Goal: Use online tool/utility: Utilize a website feature to perform a specific function

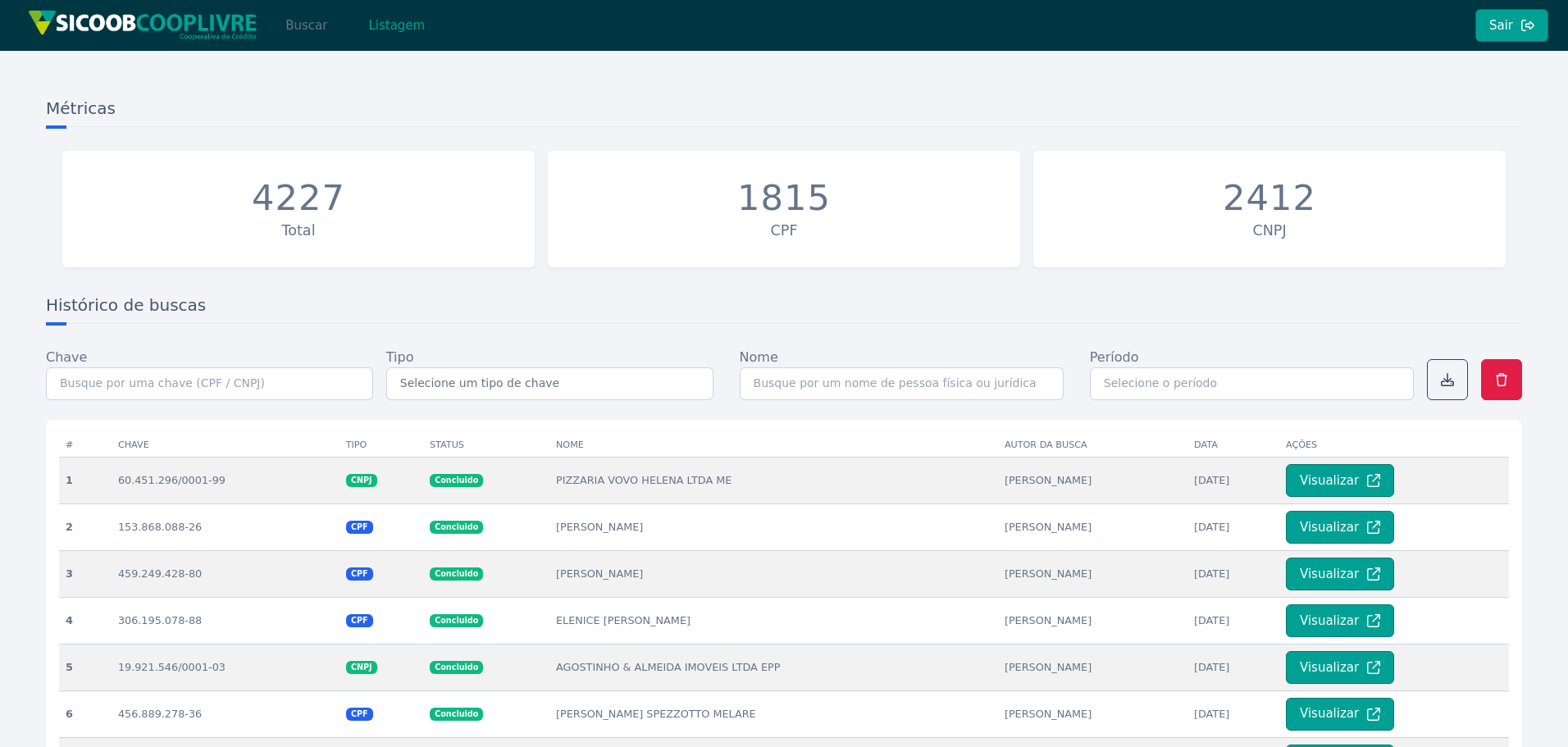
click at [321, 32] on button "Buscar" at bounding box center [306, 25] width 70 height 33
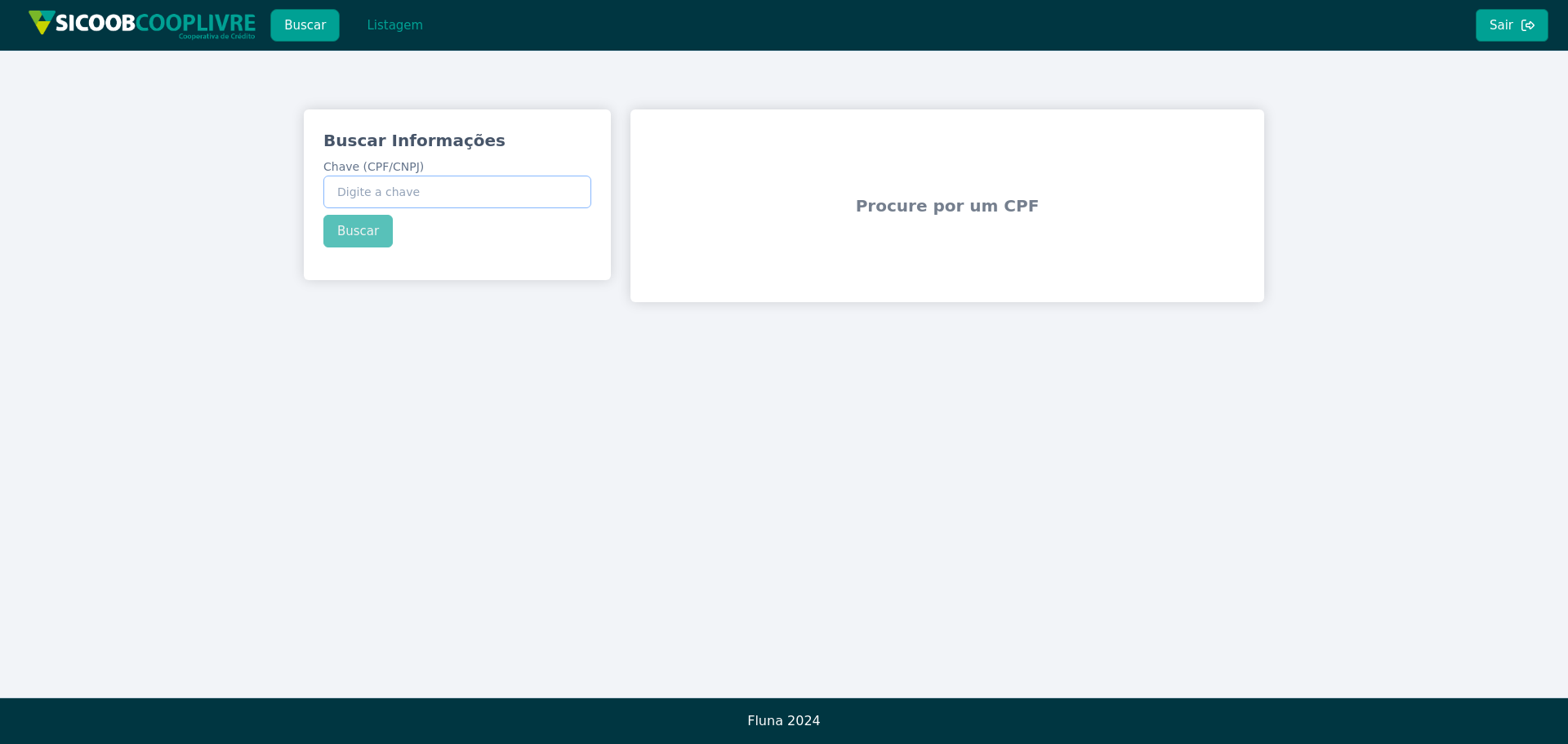
click at [502, 191] on input "Chave (CPF/CNPJ)" at bounding box center [457, 192] width 268 height 33
paste input "569.078.186-04"
click at [374, 228] on div "Buscar Informações Chave (CPF/CNPJ) 569.078.186-04 Buscar" at bounding box center [457, 188] width 308 height 158
click at [357, 234] on button "Buscar" at bounding box center [358, 231] width 69 height 33
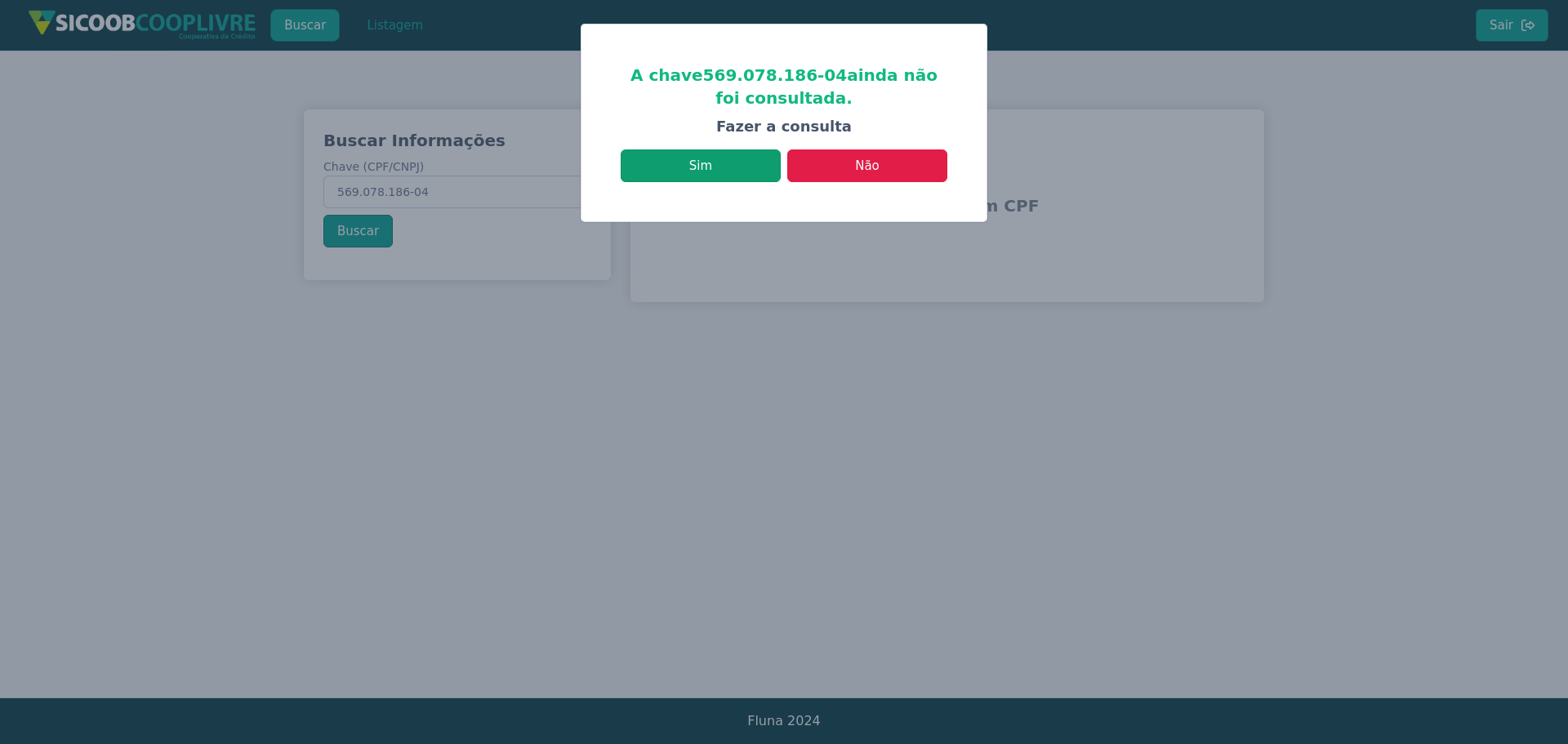
click at [738, 176] on button "Sim" at bounding box center [701, 166] width 160 height 33
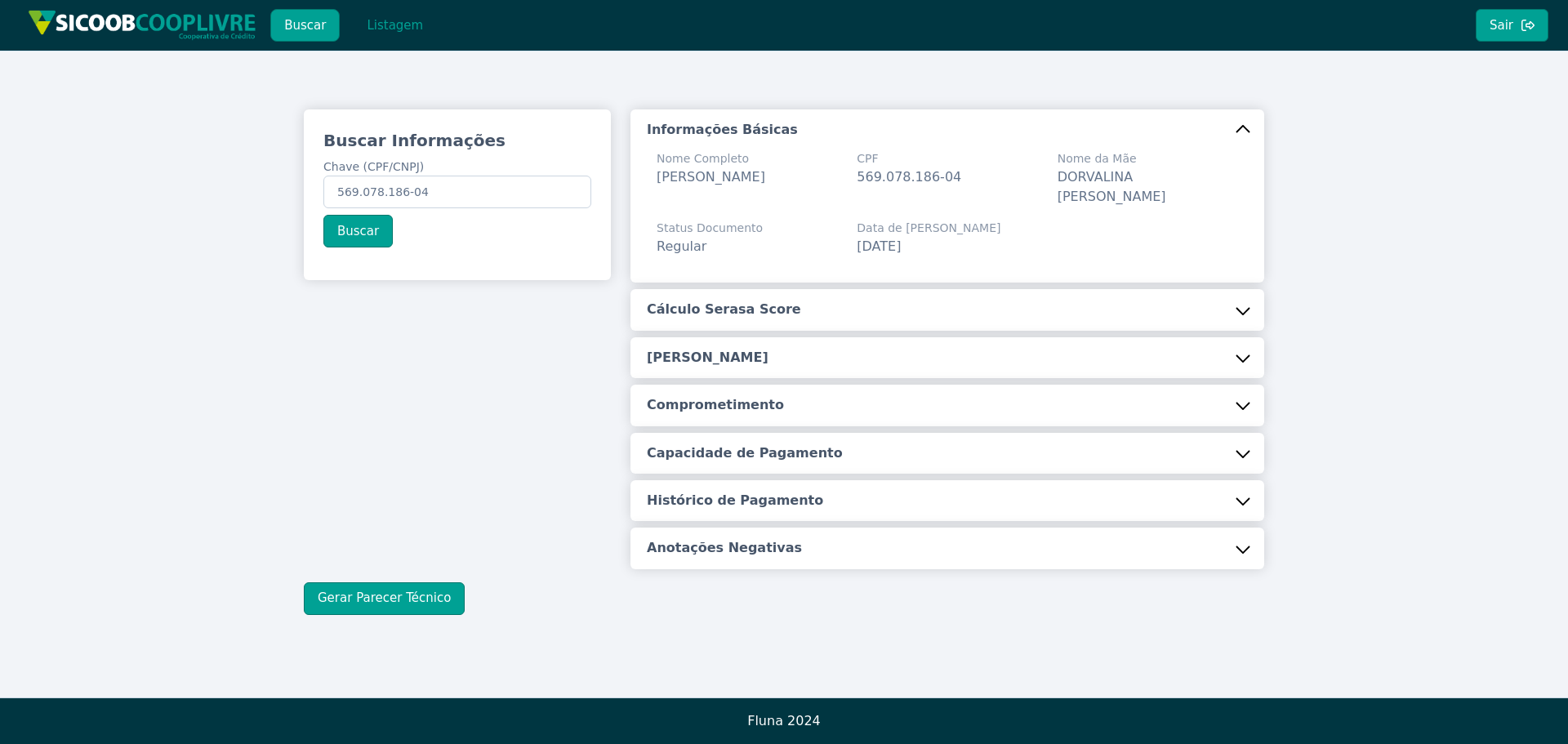
click at [735, 301] on h5 "Cálculo Serasa Score" at bounding box center [724, 309] width 154 height 18
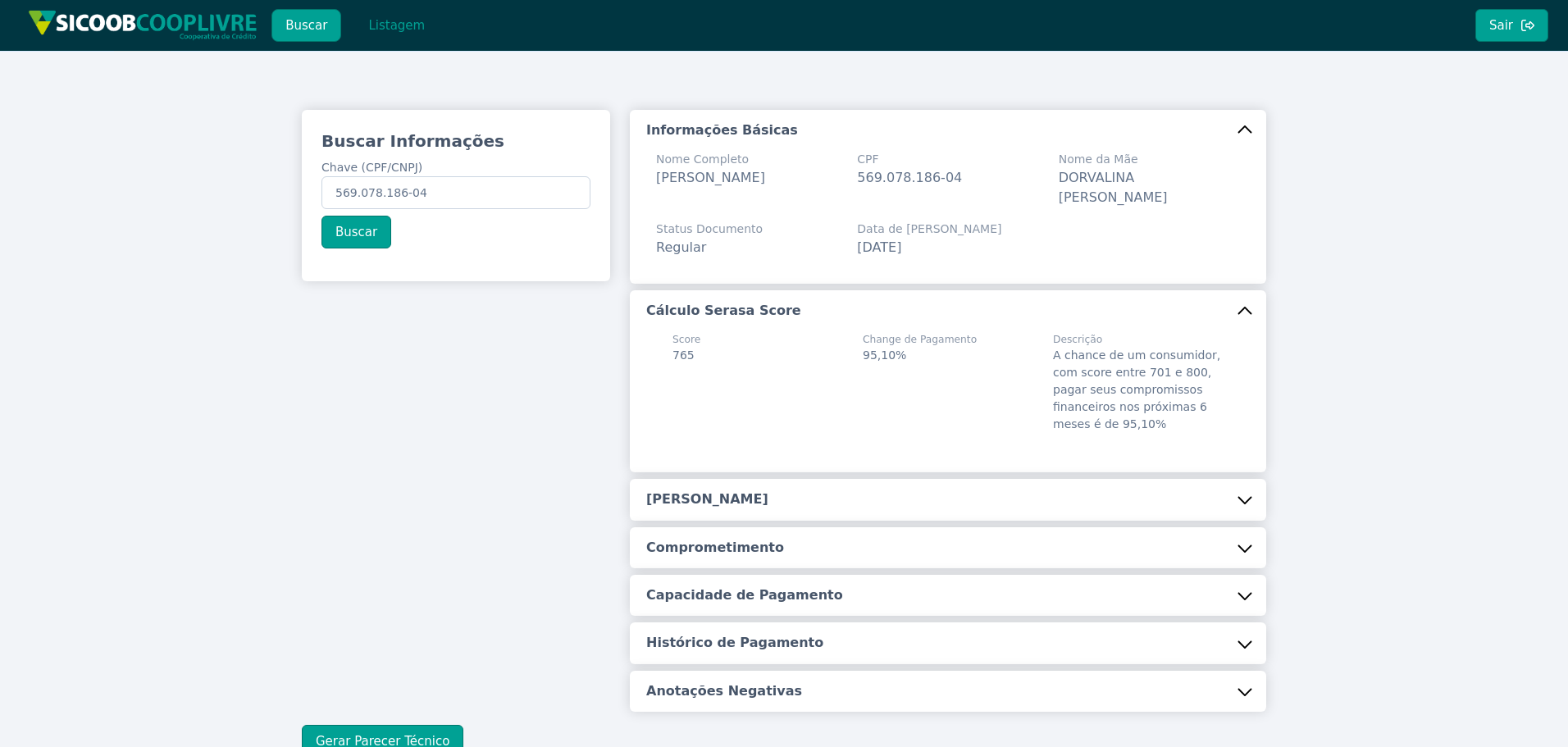
click at [730, 490] on h5 "[PERSON_NAME]" at bounding box center [707, 499] width 123 height 18
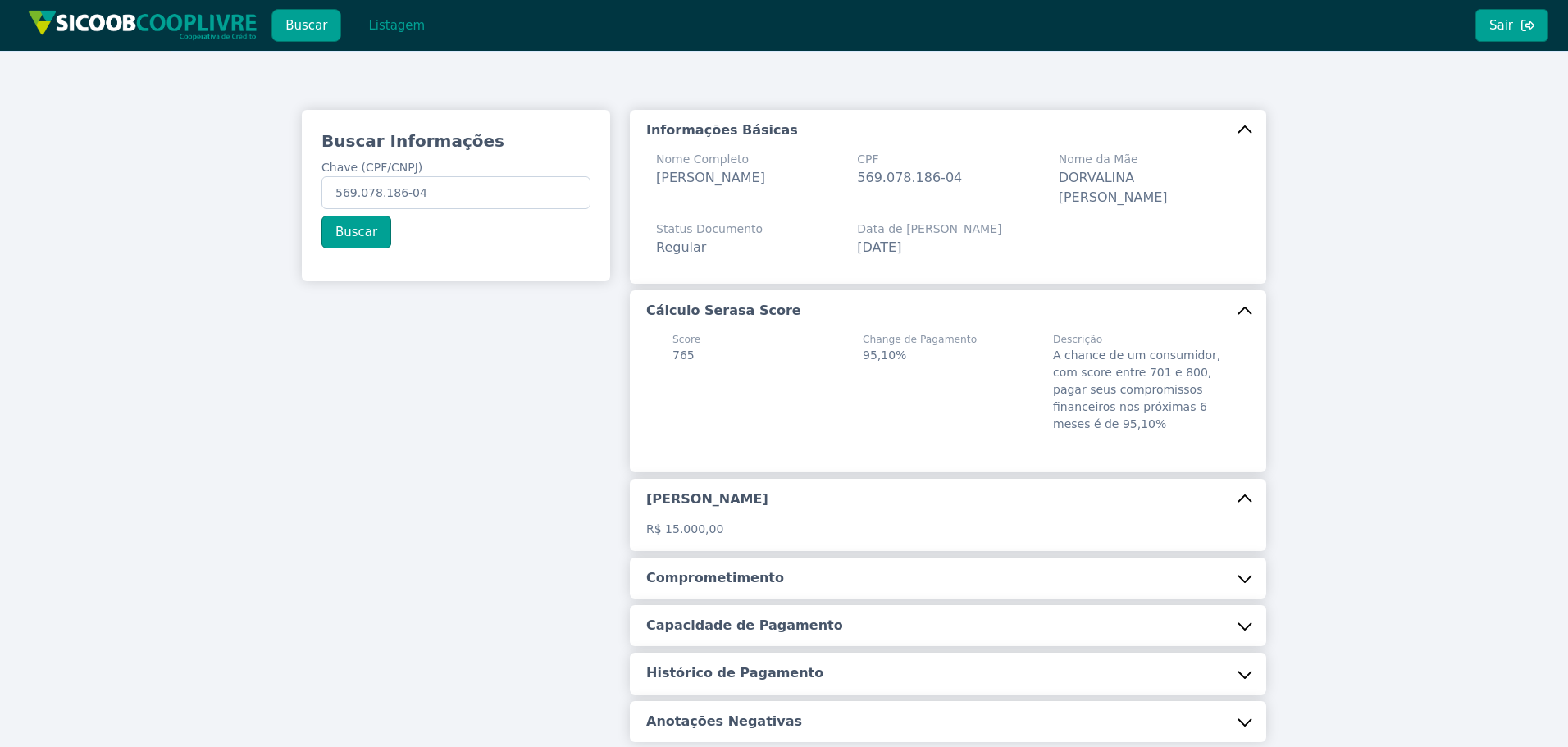
scroll to position [127, 0]
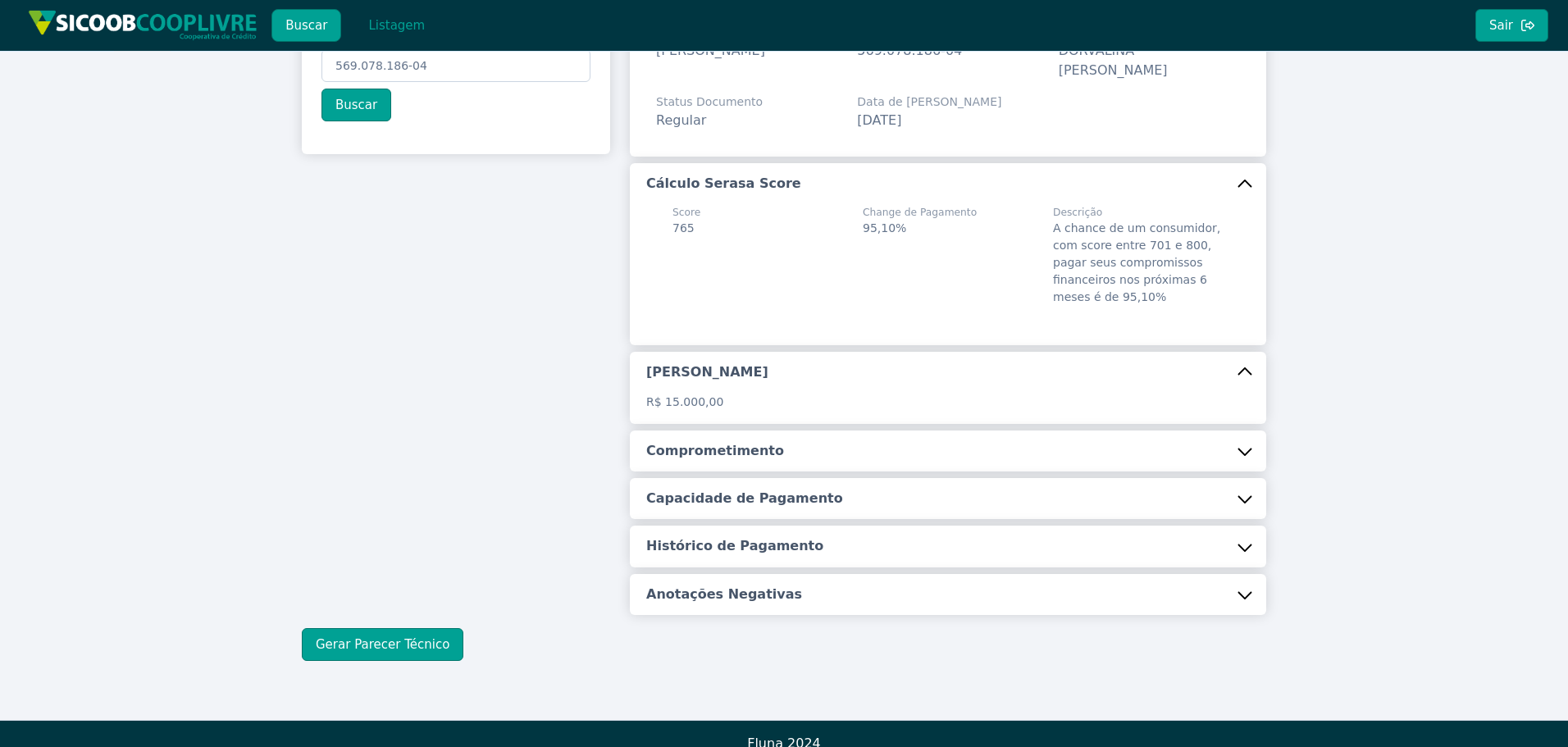
click at [725, 449] on button "Comprometimento" at bounding box center [948, 450] width 637 height 41
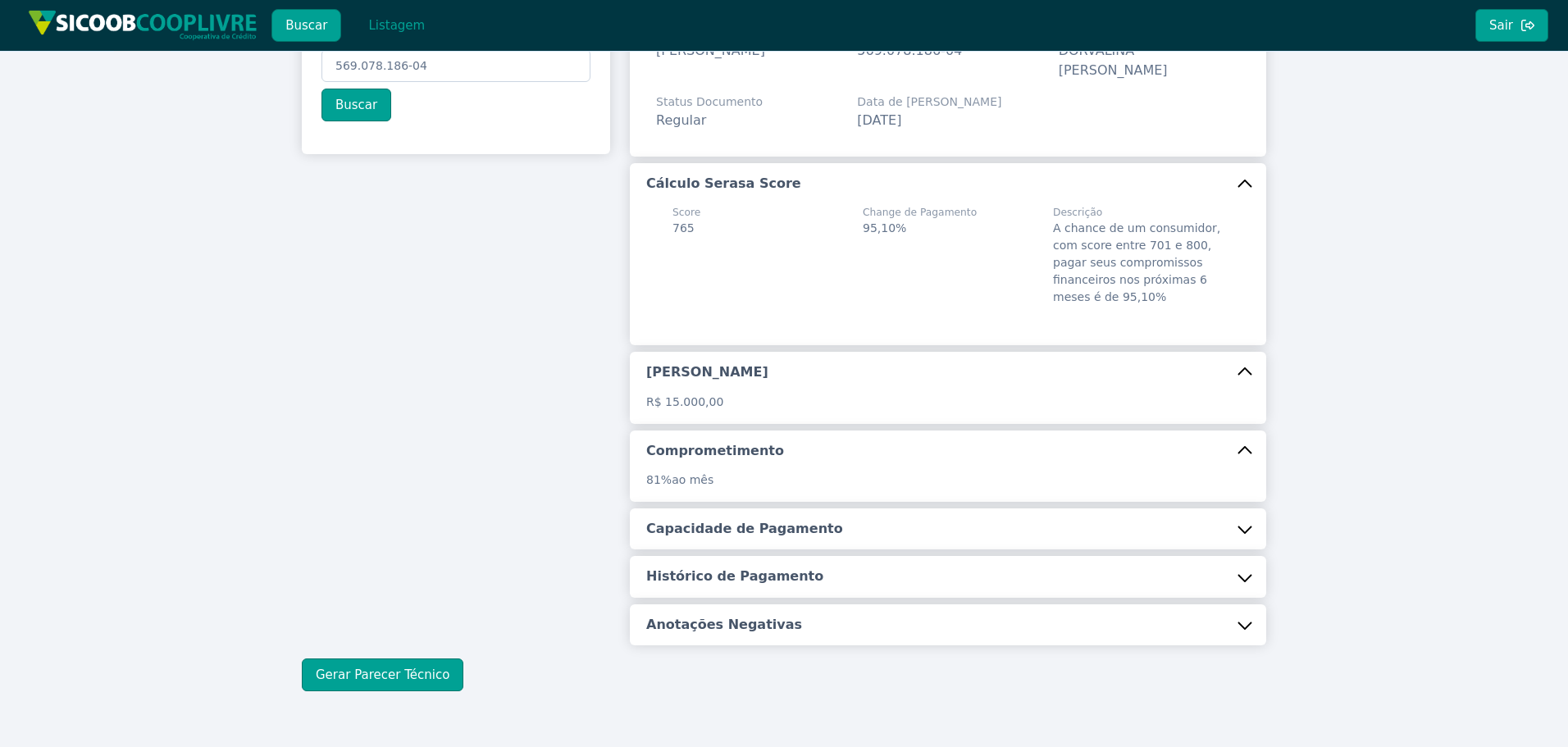
click at [774, 520] on h5 "Capacidade de Pagamento" at bounding box center [744, 529] width 197 height 18
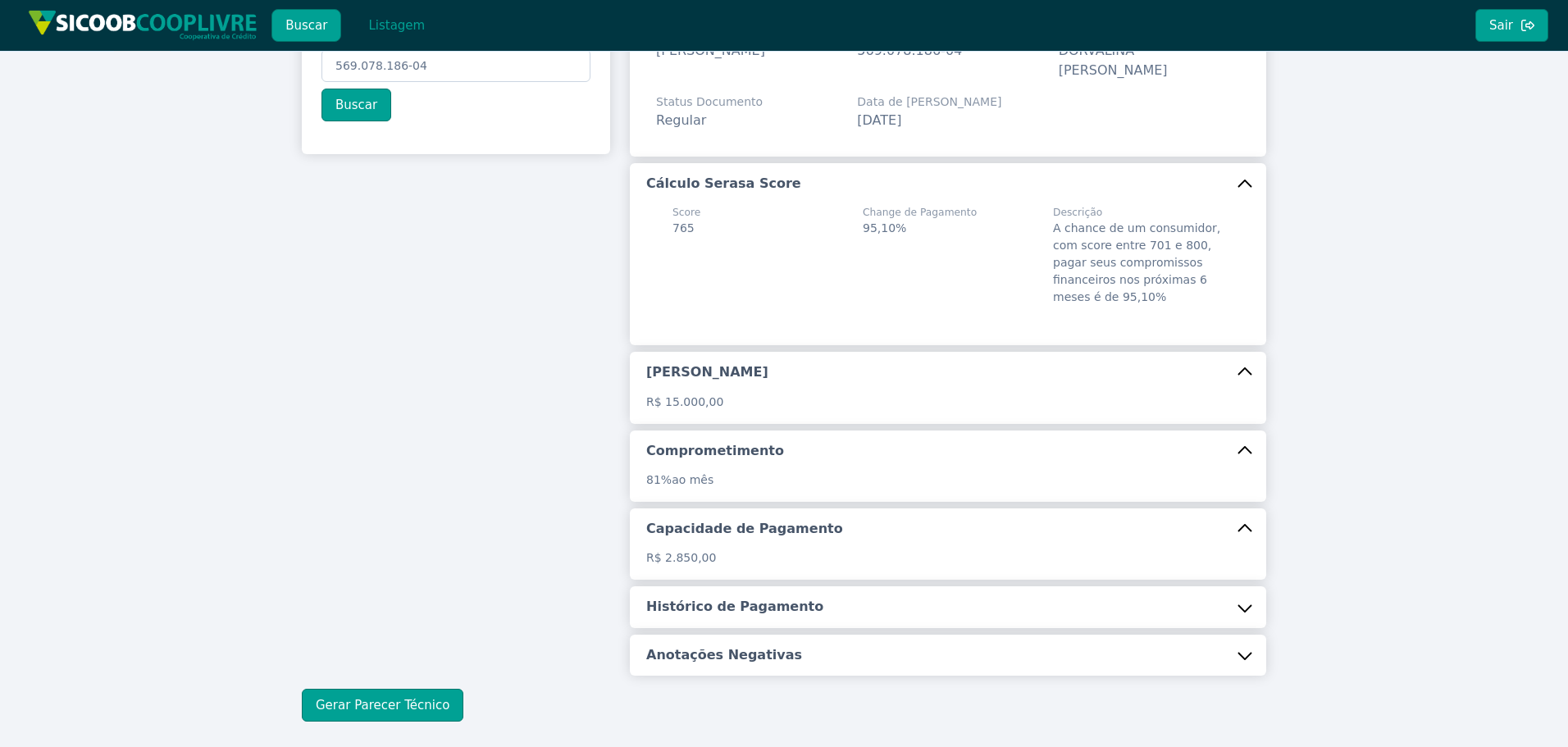
click at [755, 597] on h5 "Histórico de Pagamento" at bounding box center [735, 606] width 177 height 18
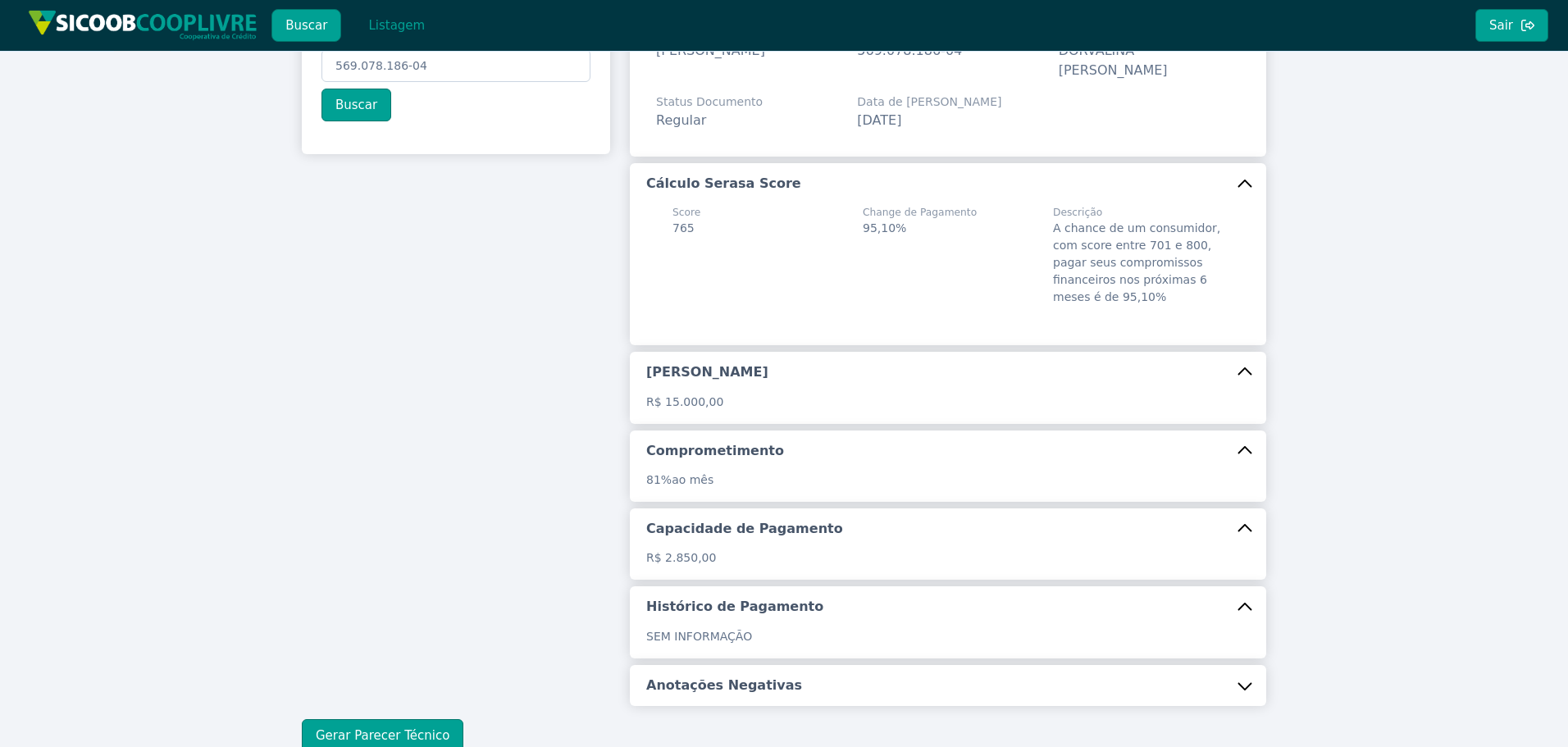
click at [757, 677] on h5 "Anotações Negativas" at bounding box center [724, 685] width 156 height 18
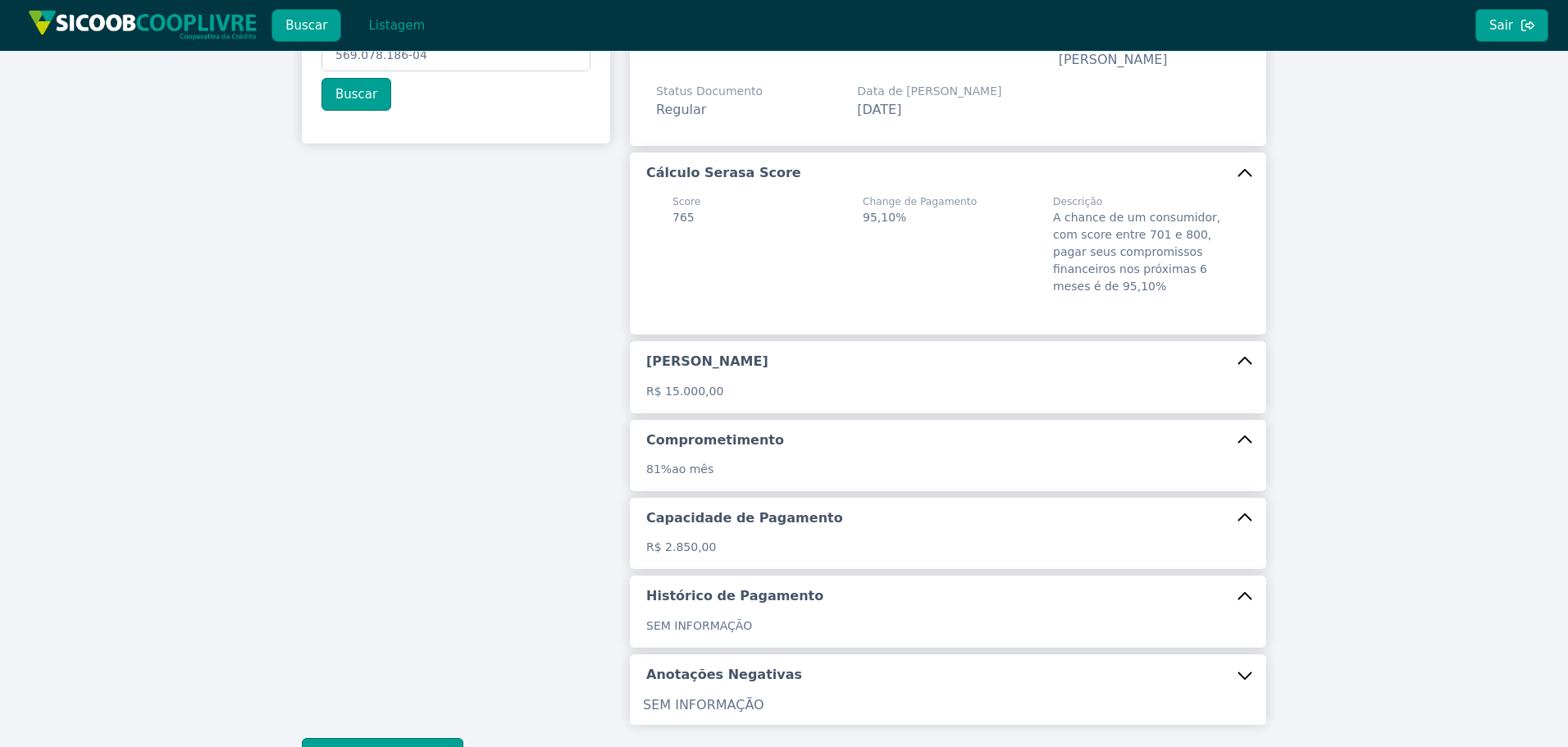
scroll to position [248, 0]
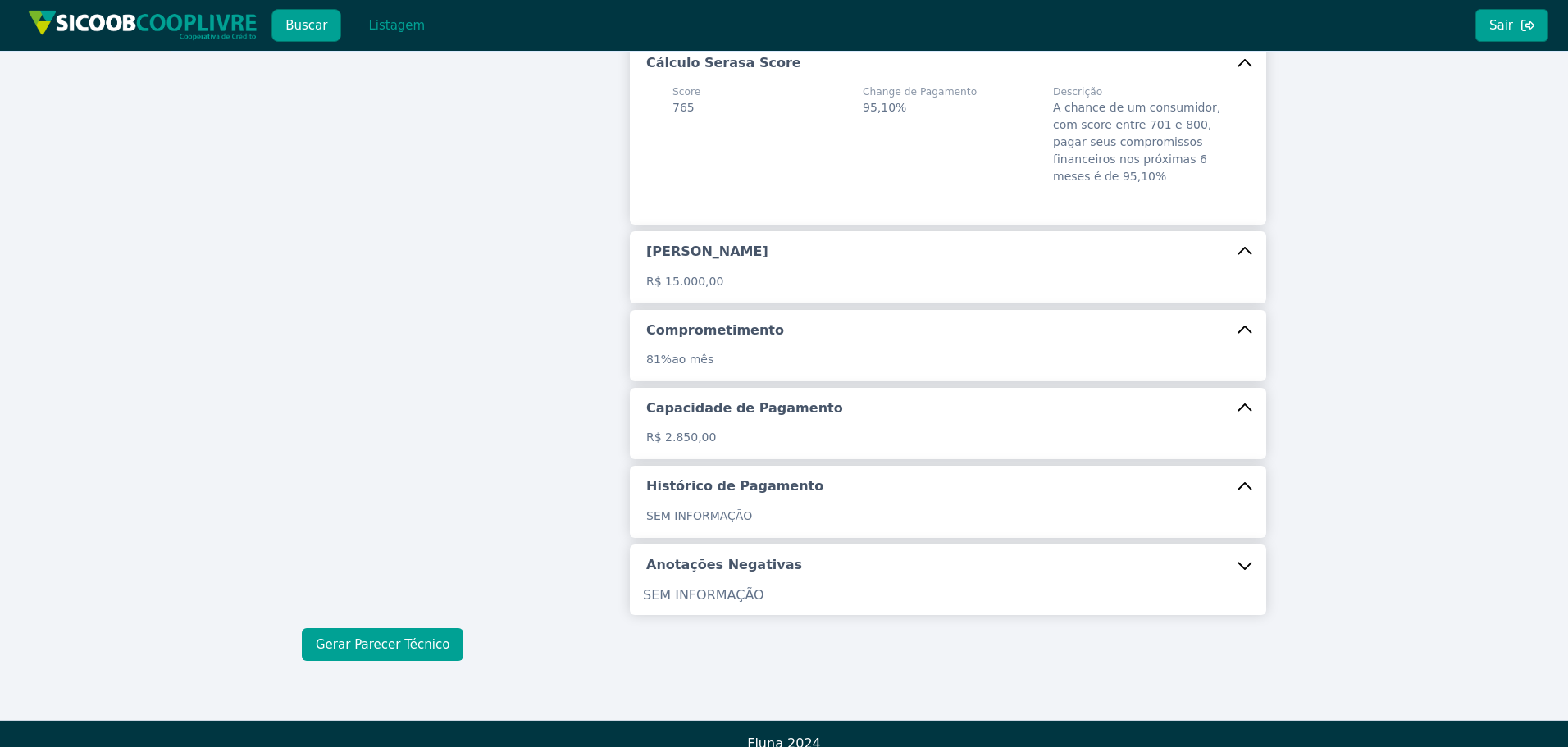
click at [385, 628] on button "Gerar Parecer Técnico" at bounding box center [383, 644] width 162 height 33
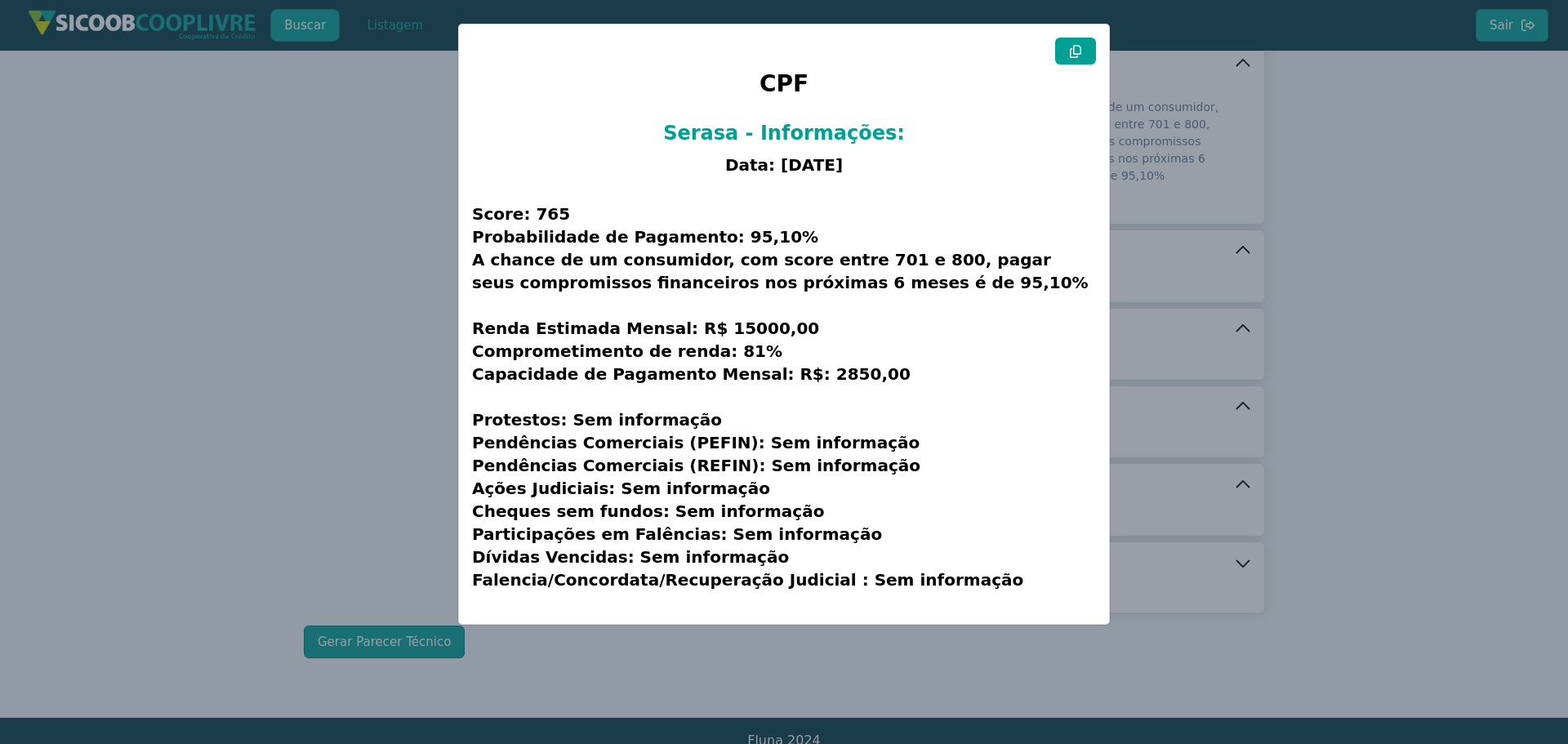
click at [1070, 52] on icon at bounding box center [1075, 51] width 11 height 13
click at [347, 258] on modal-container "CPF Serasa - Informações: Data: [DATE] Score: 765 Probabilidade de Pagamento: 9…" at bounding box center [784, 372] width 1568 height 744
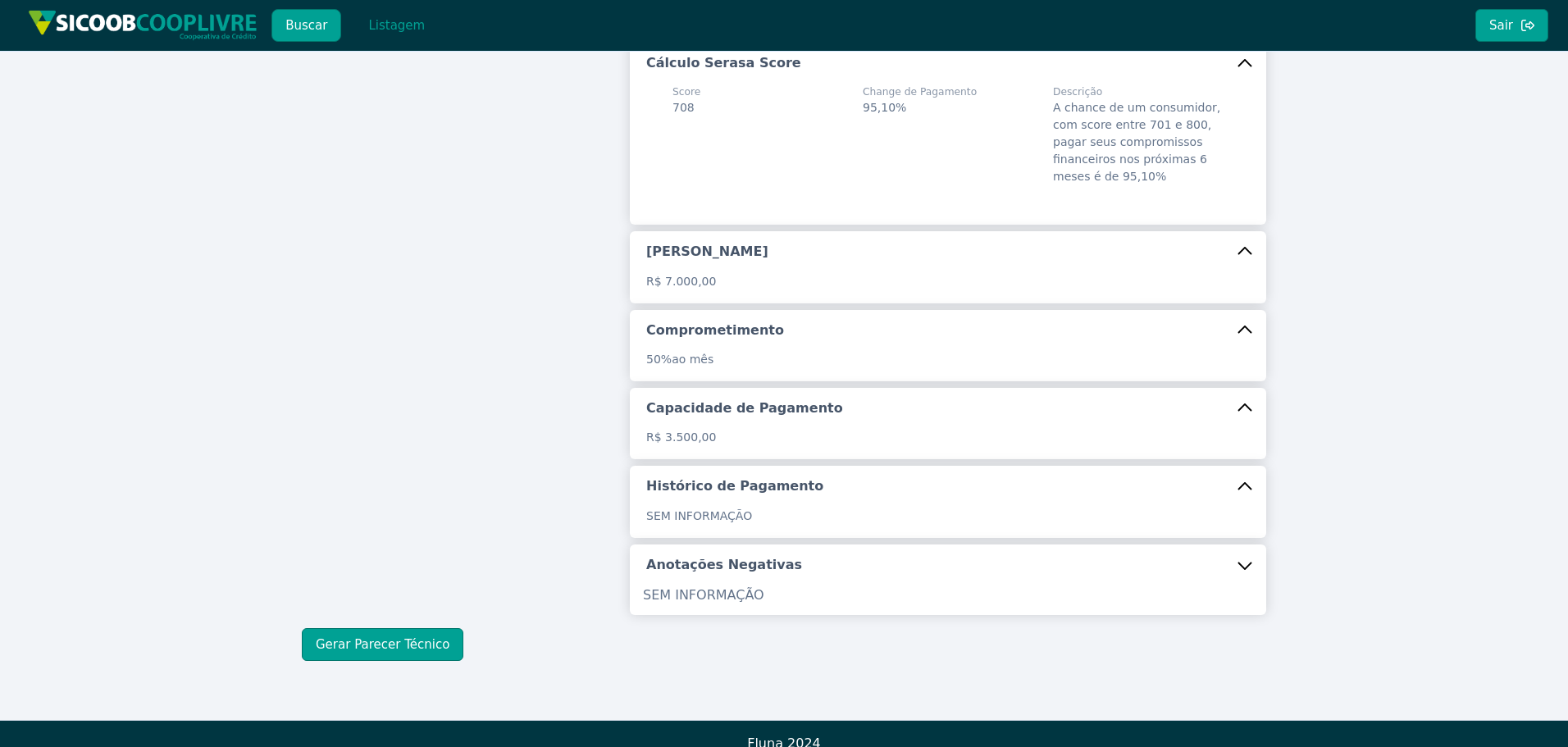
scroll to position [0, 0]
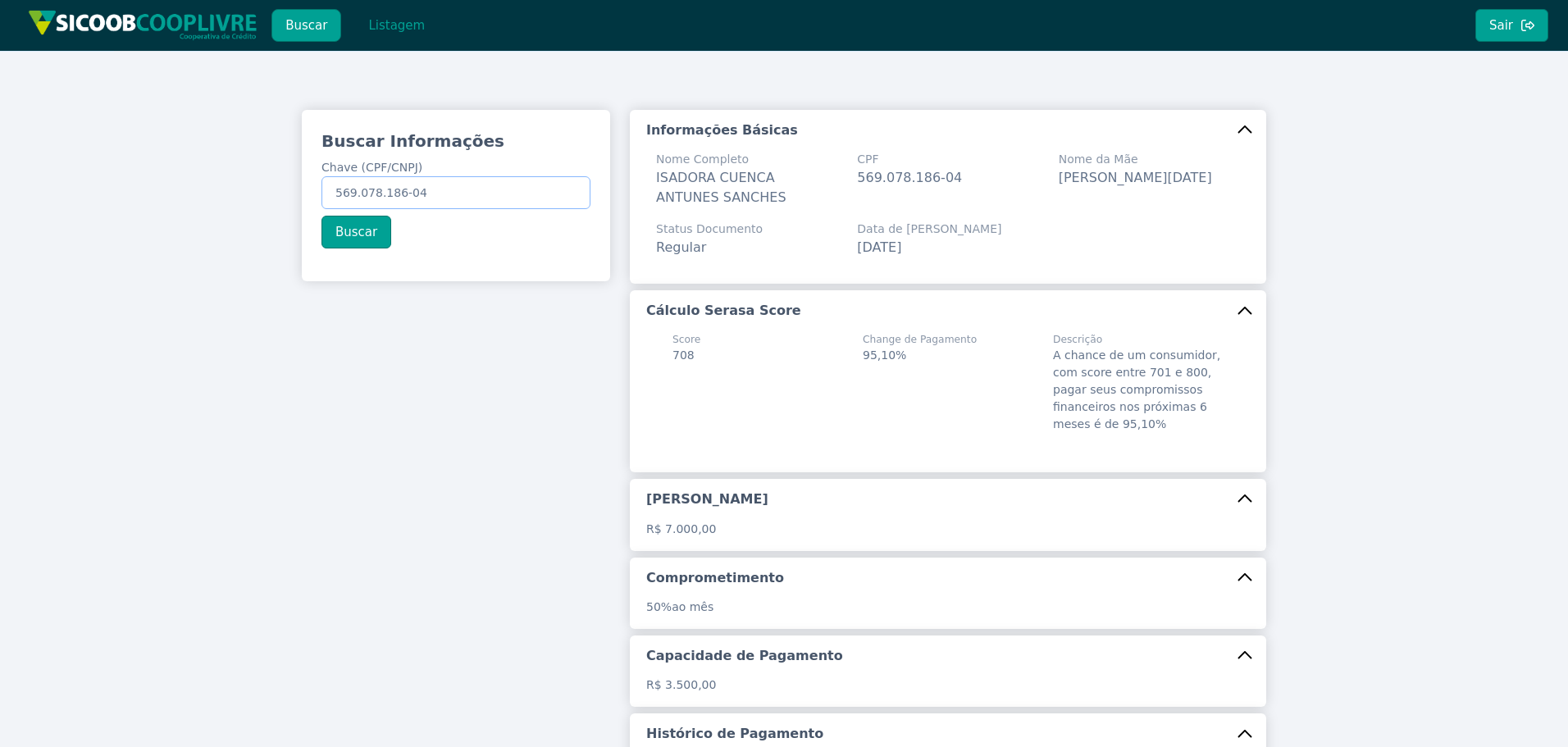
drag, startPoint x: 491, startPoint y: 197, endPoint x: -45, endPoint y: 191, distance: 536.0
click at [0, 191] on html "Buscar Listagem Sair Buscar Informações Chave (CPF/CNPJ) 569.078.186-04 Buscar …" at bounding box center [784, 373] width 1568 height 747
paste input "164.343.728-33"
type input "164.343.728-33"
click at [330, 230] on button "Buscar" at bounding box center [357, 232] width 70 height 33
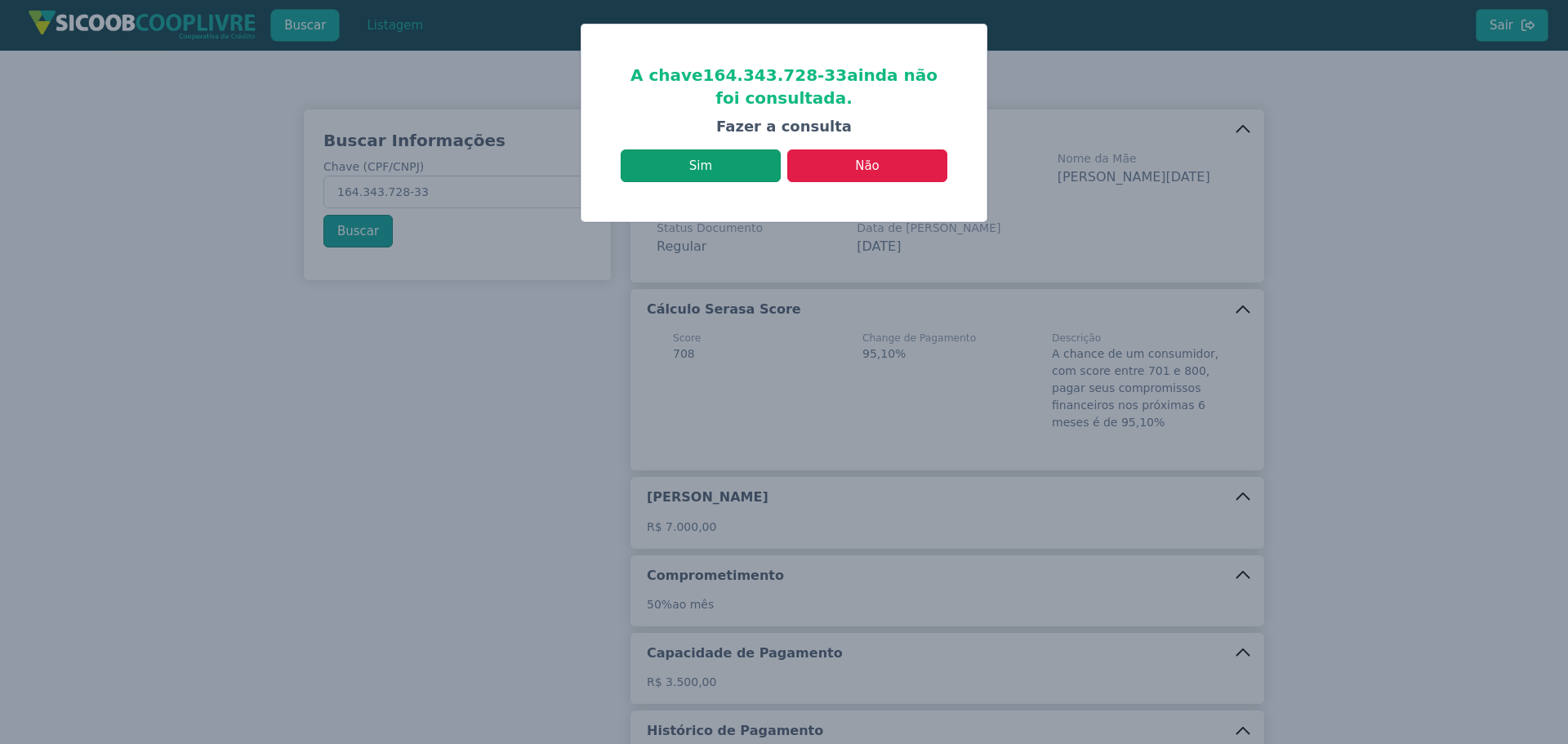
click at [724, 157] on button "Sim" at bounding box center [701, 166] width 160 height 33
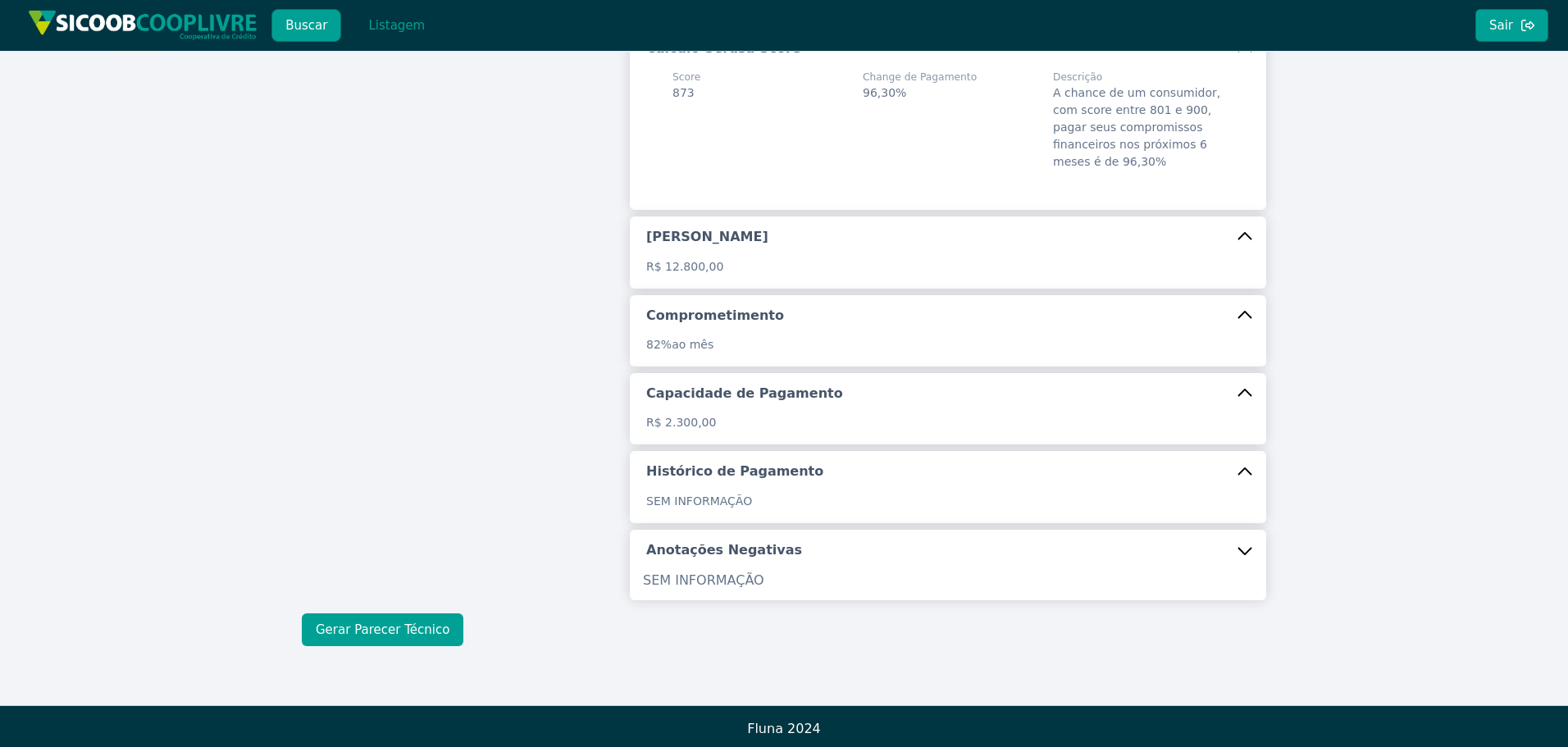
scroll to position [267, 0]
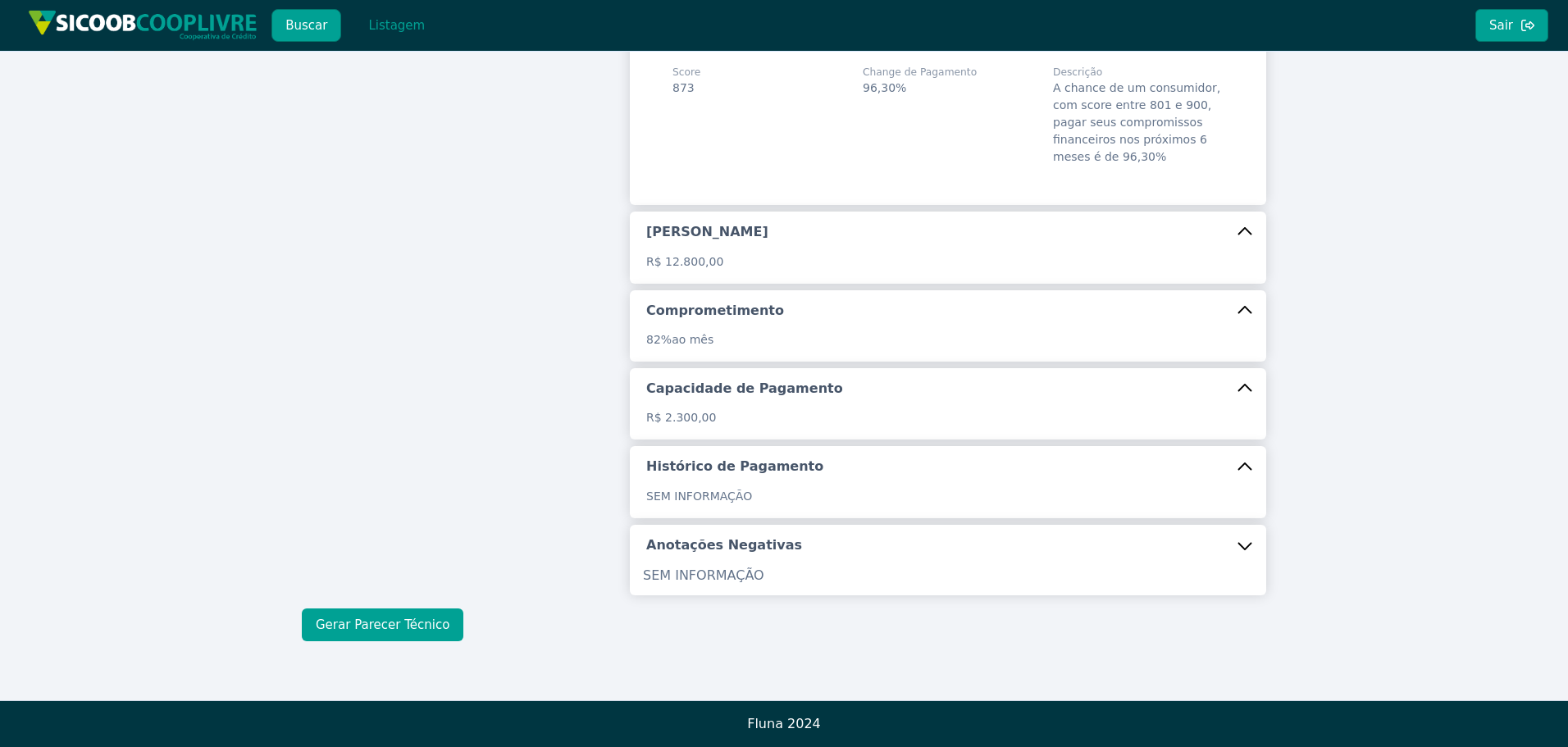
click at [384, 623] on button "Gerar Parecer Técnico" at bounding box center [383, 625] width 162 height 33
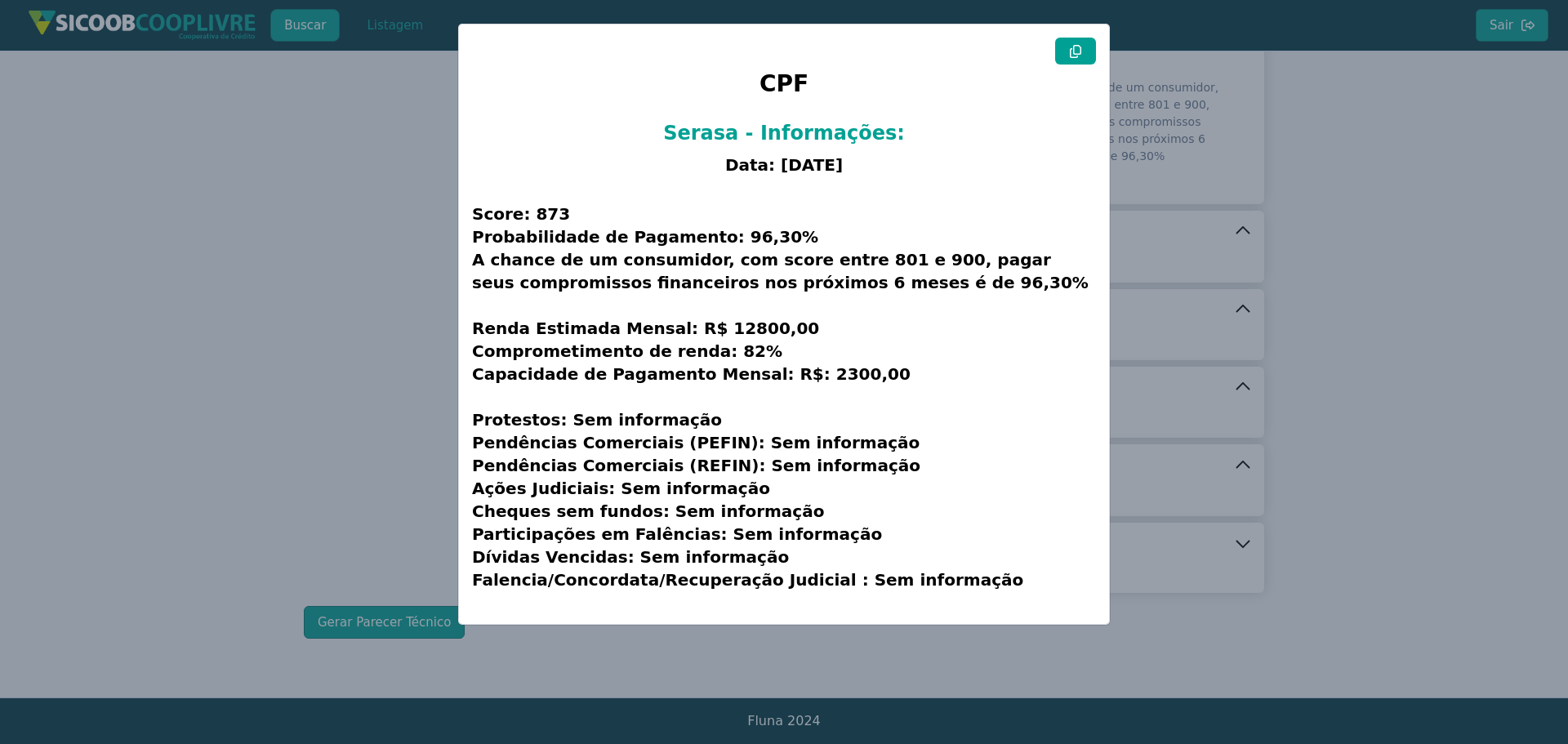
click at [1085, 49] on button at bounding box center [1075, 50] width 41 height 27
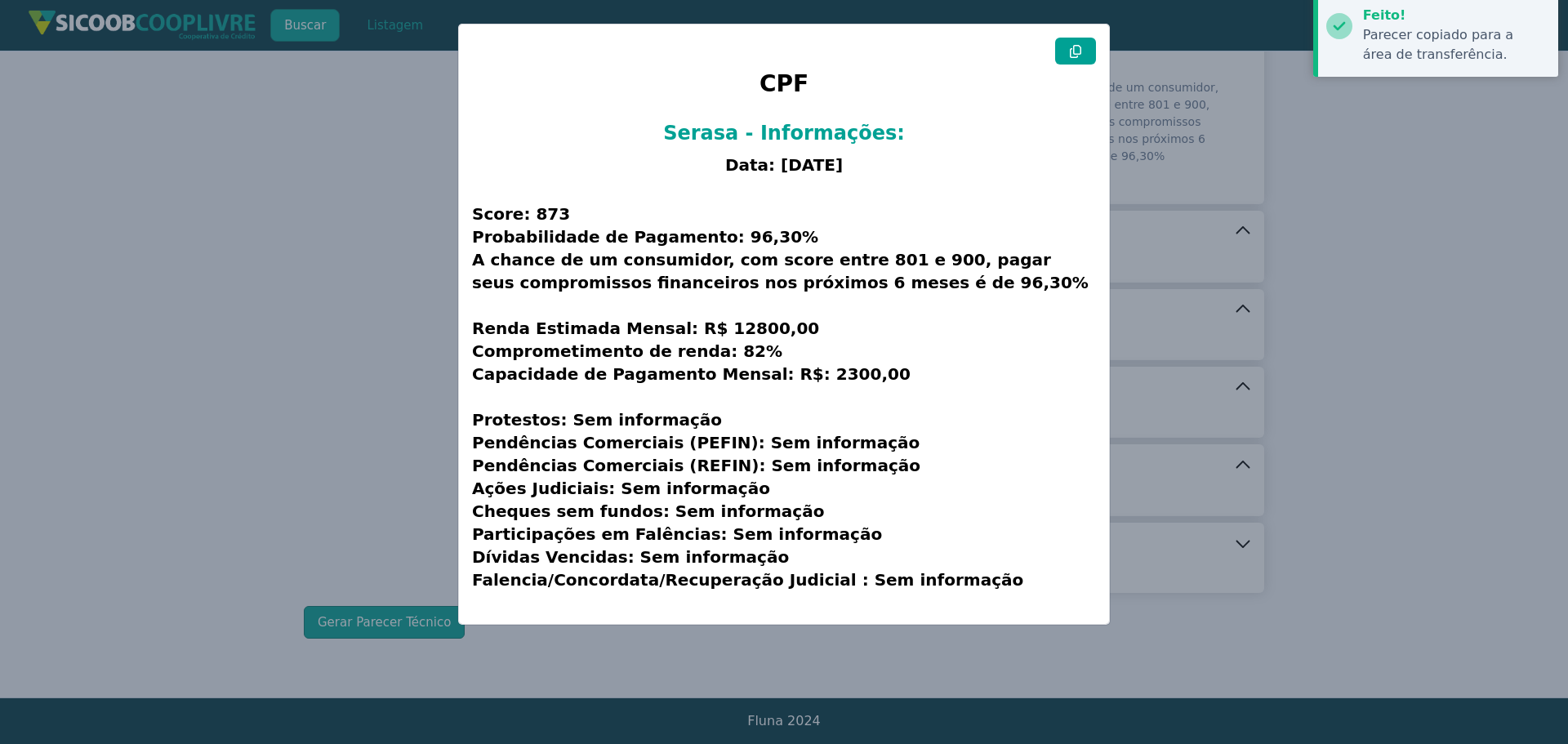
click at [235, 303] on modal-container "CPF Serasa - Informações: Data: [DATE] Score: 873 Probabilidade de Pagamento: 9…" at bounding box center [784, 372] width 1568 height 744
